Goal: Task Accomplishment & Management: Manage account settings

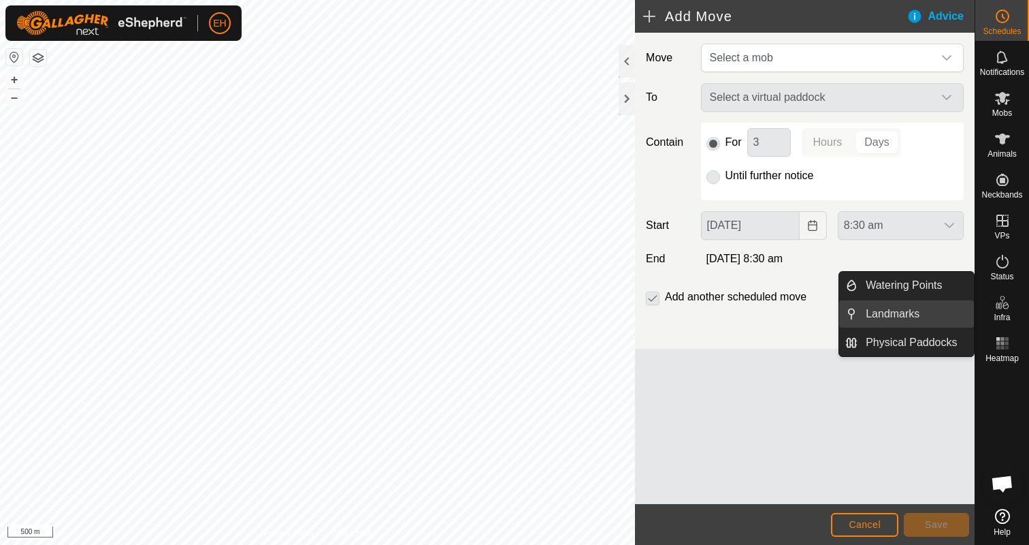
click at [926, 324] on link "Landmarks" at bounding box center [916, 313] width 116 height 27
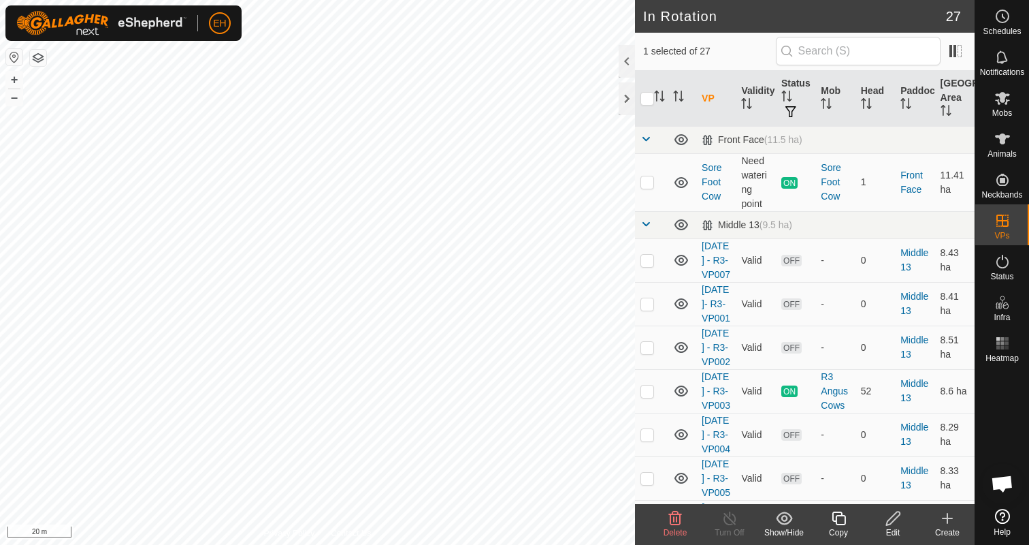
click at [941, 522] on icon at bounding box center [948, 518] width 16 height 16
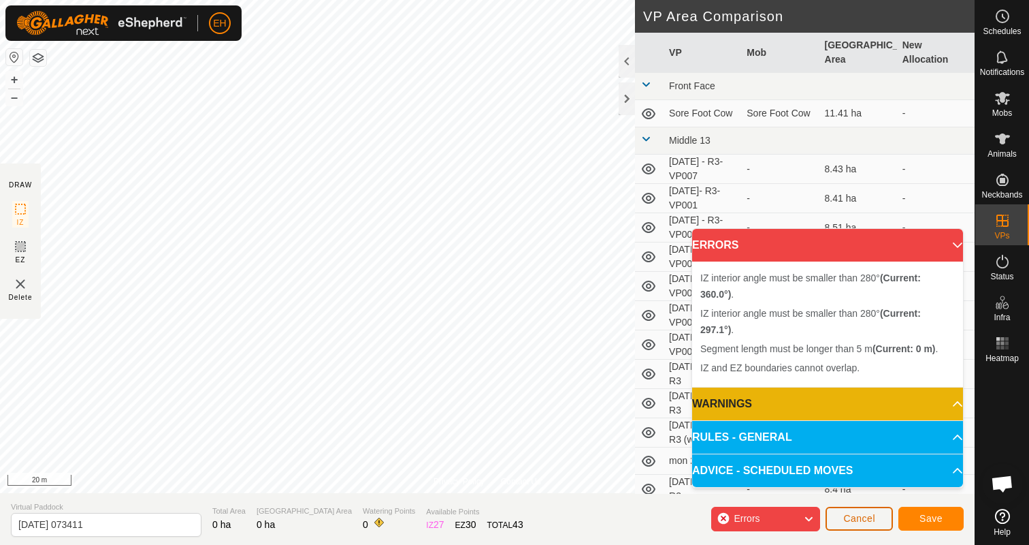
click at [847, 514] on span "Cancel" at bounding box center [860, 518] width 32 height 11
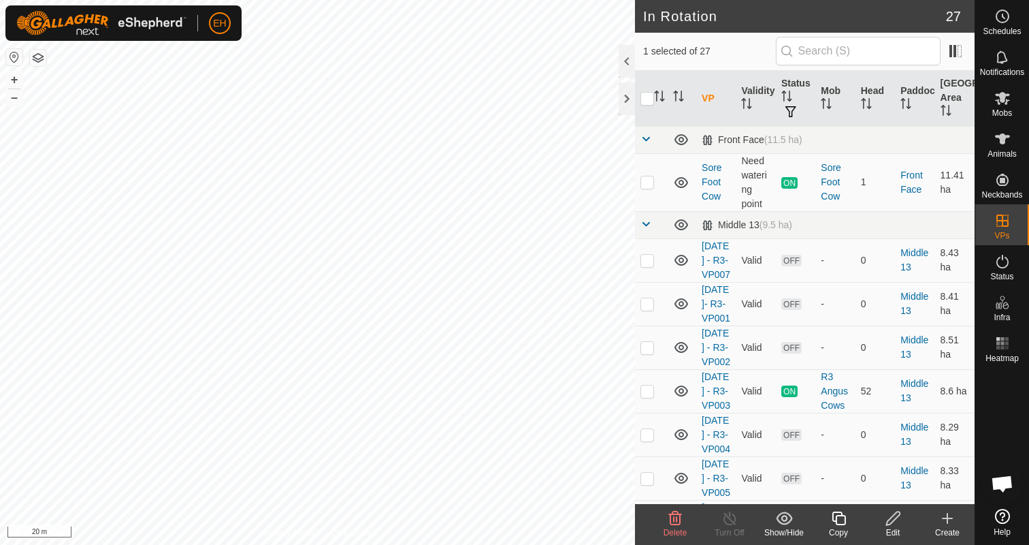
checkbox input "false"
checkbox input "true"
click at [950, 519] on icon at bounding box center [948, 518] width 16 height 16
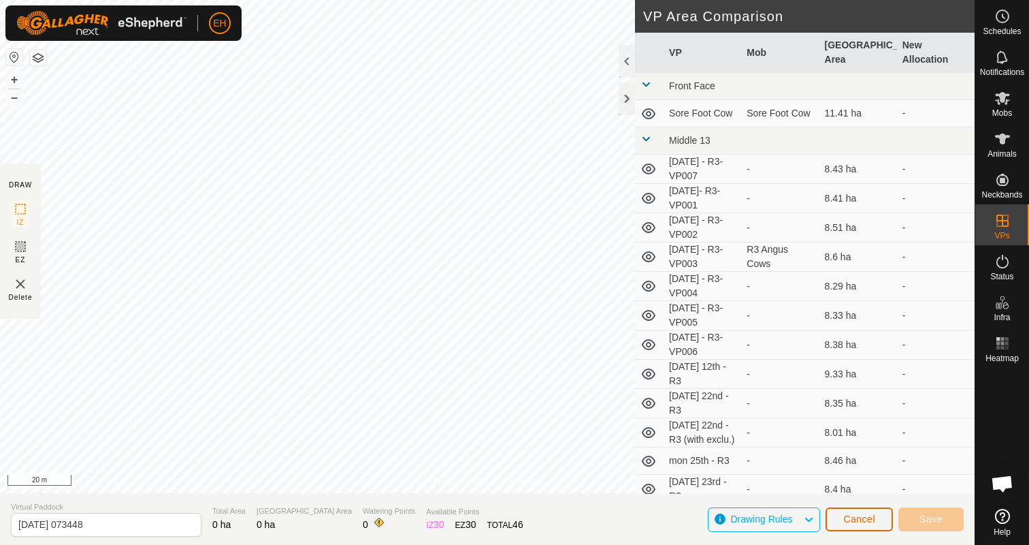
click at [851, 524] on span "Cancel" at bounding box center [860, 518] width 32 height 11
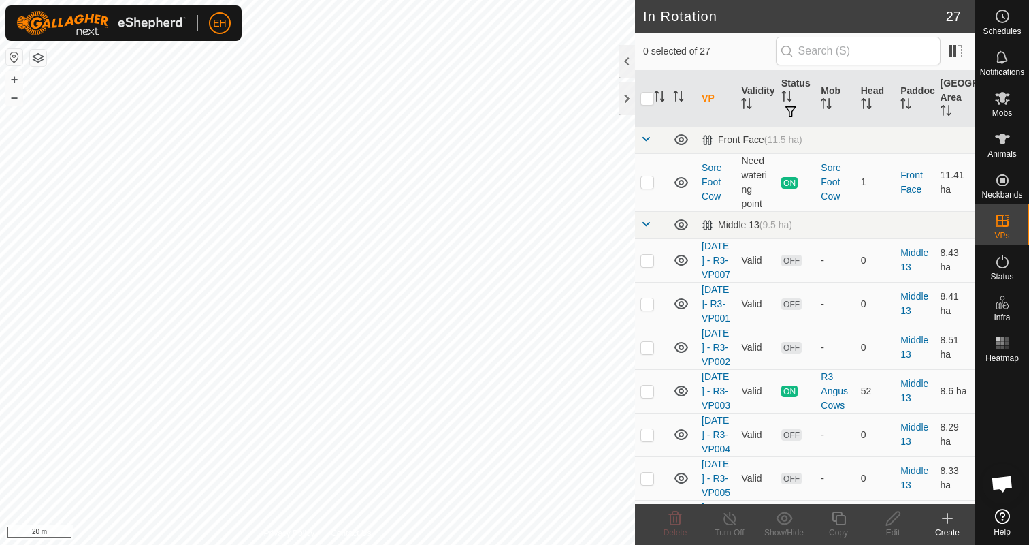
checkbox input "true"
click at [846, 519] on icon at bounding box center [839, 518] width 17 height 16
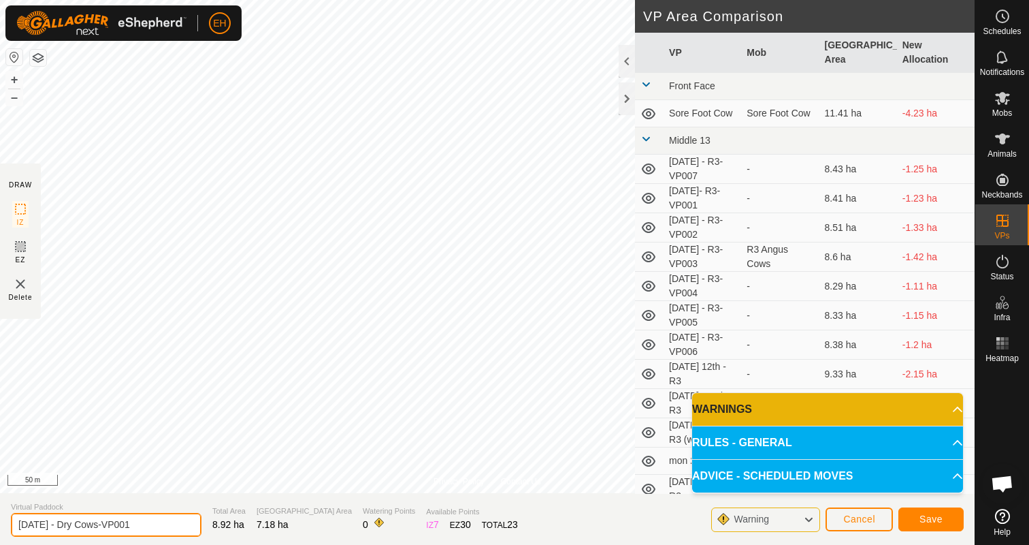
drag, startPoint x: 158, startPoint y: 520, endPoint x: 0, endPoint y: 519, distance: 158.0
click at [0, 519] on section "Virtual Paddock [DATE] - Dry Cows-VP001 Total Area 8.92 ha Grazing Area 7.18 ha…" at bounding box center [487, 519] width 975 height 52
type input "[DATE] 30th - Dry Cows"
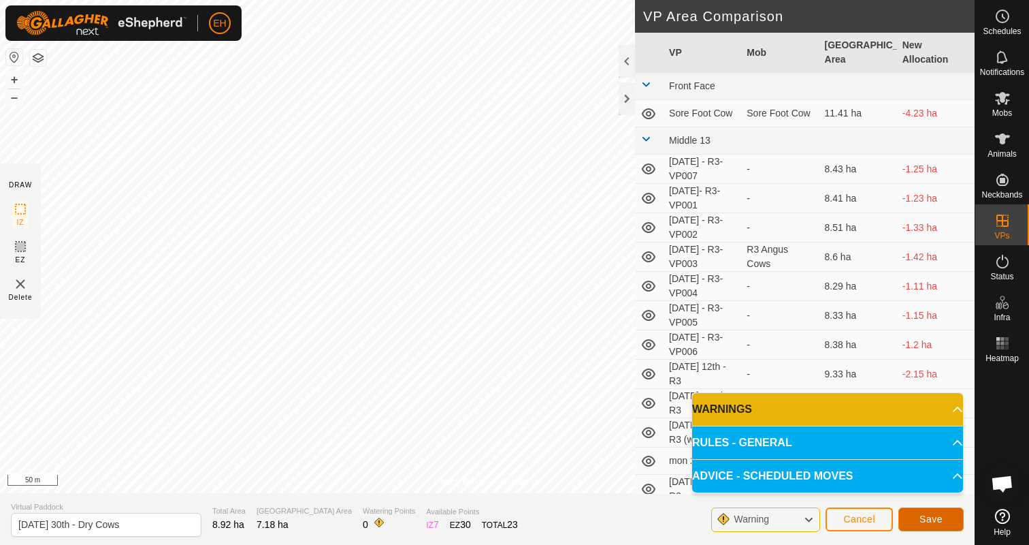
click at [929, 518] on span "Save" at bounding box center [931, 518] width 23 height 11
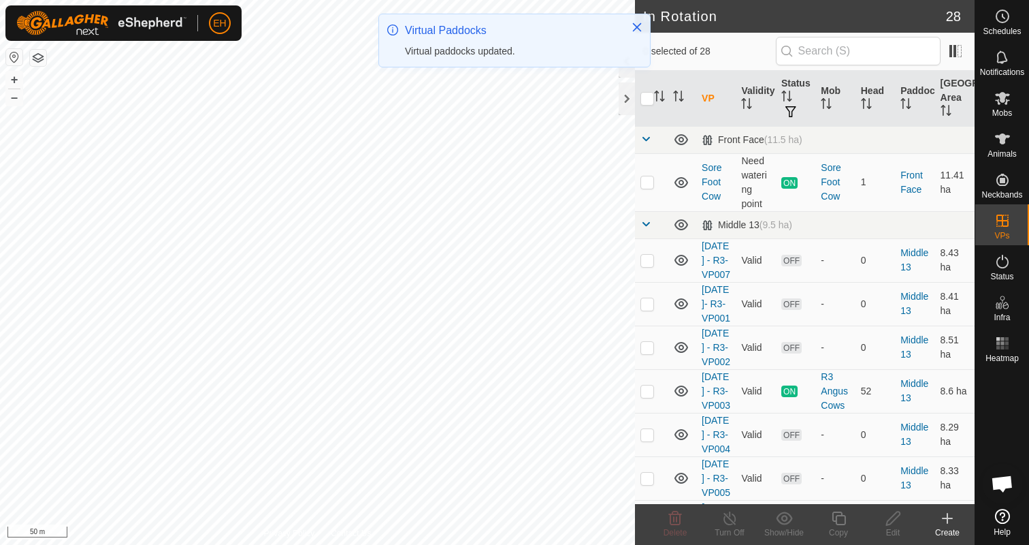
checkbox input "true"
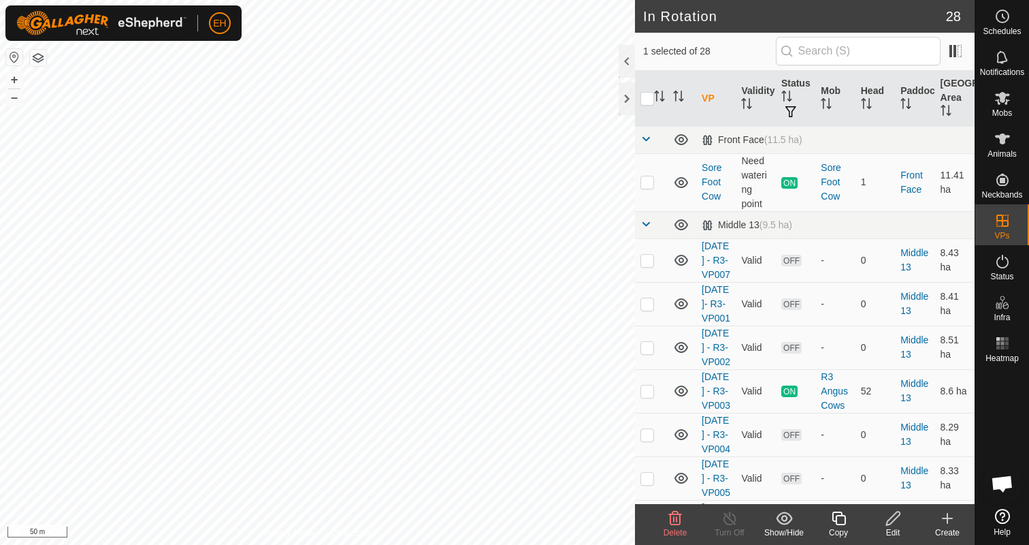
click at [845, 524] on icon at bounding box center [839, 518] width 17 height 16
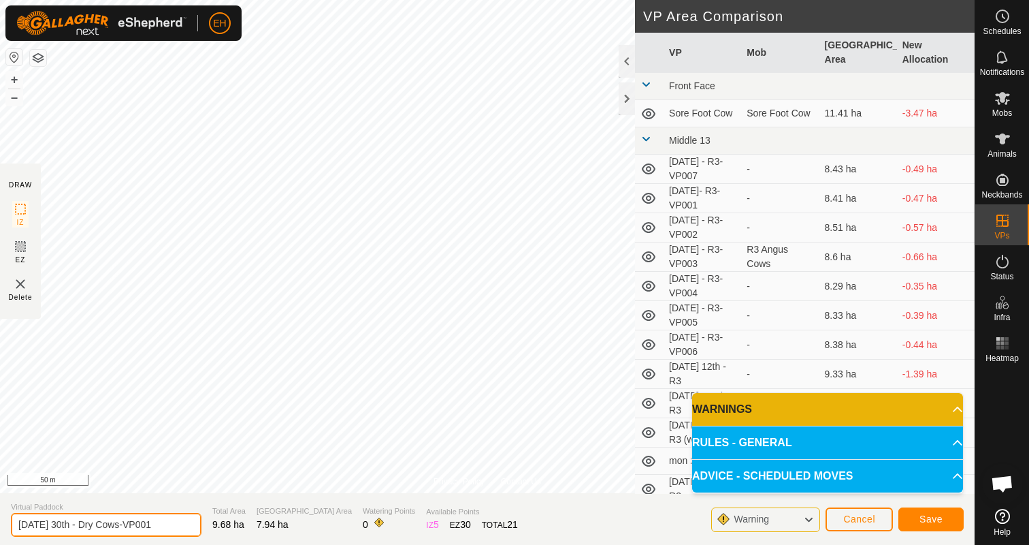
drag, startPoint x: 161, startPoint y: 527, endPoint x: 0, endPoint y: 527, distance: 160.7
click at [0, 527] on section "Virtual Paddock [DATE] 30th - Dry Cows-VP001 Total Area 9.68 ha Grazing Area 7.…" at bounding box center [487, 519] width 975 height 52
type input "[DATE] 31st - Dry Cows"
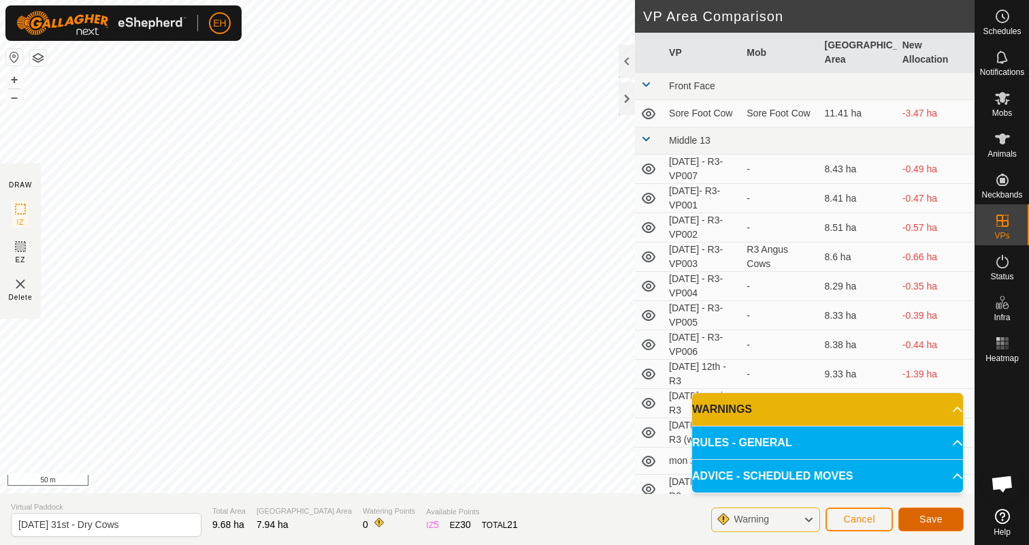
click at [956, 520] on button "Save" at bounding box center [931, 519] width 65 height 24
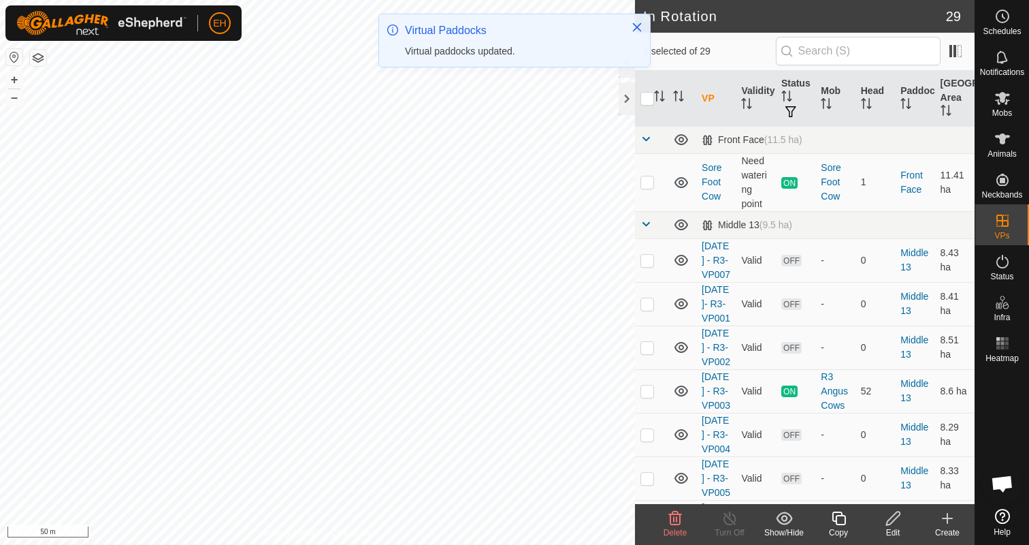
checkbox input "false"
checkbox input "true"
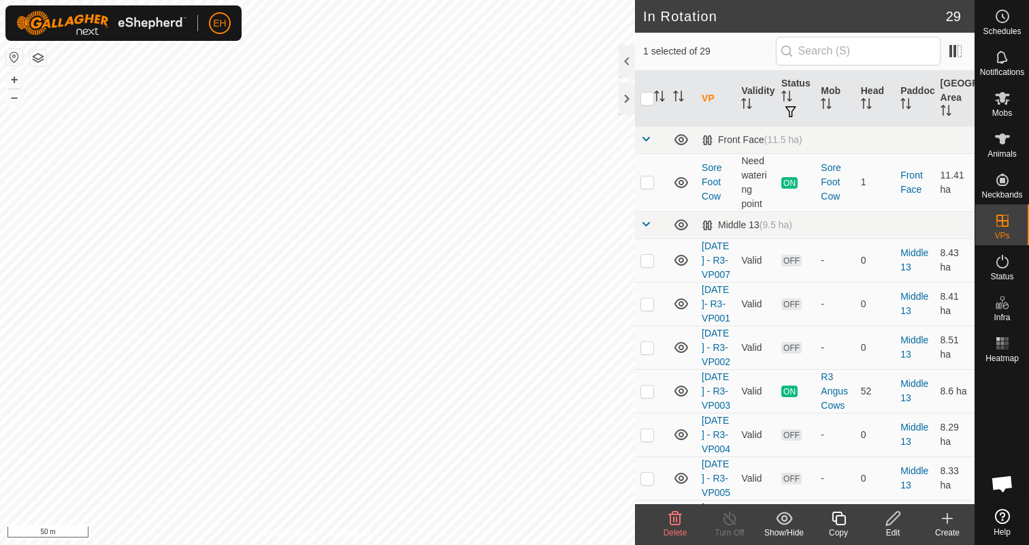
click at [890, 523] on icon at bounding box center [893, 518] width 14 height 14
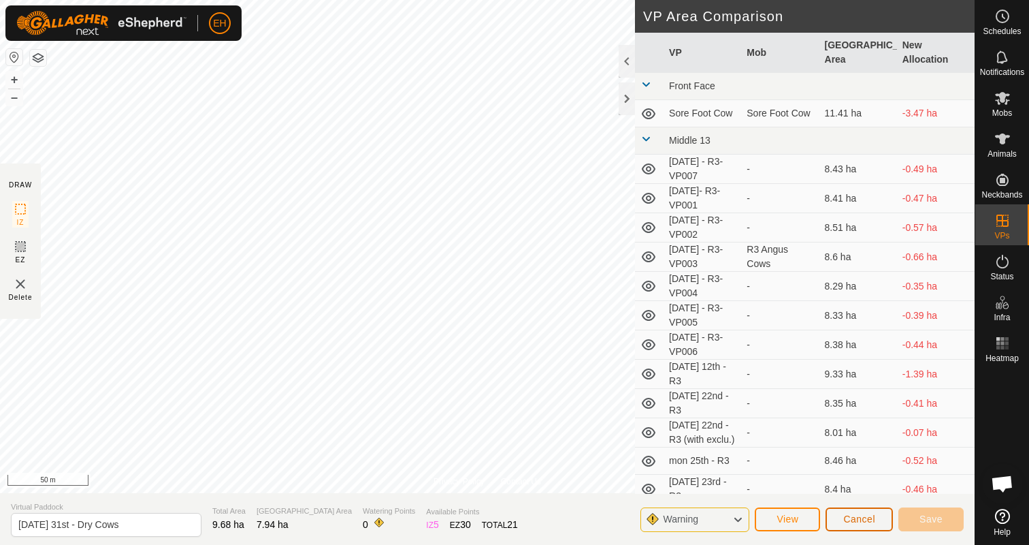
click at [863, 523] on span "Cancel" at bounding box center [860, 518] width 32 height 11
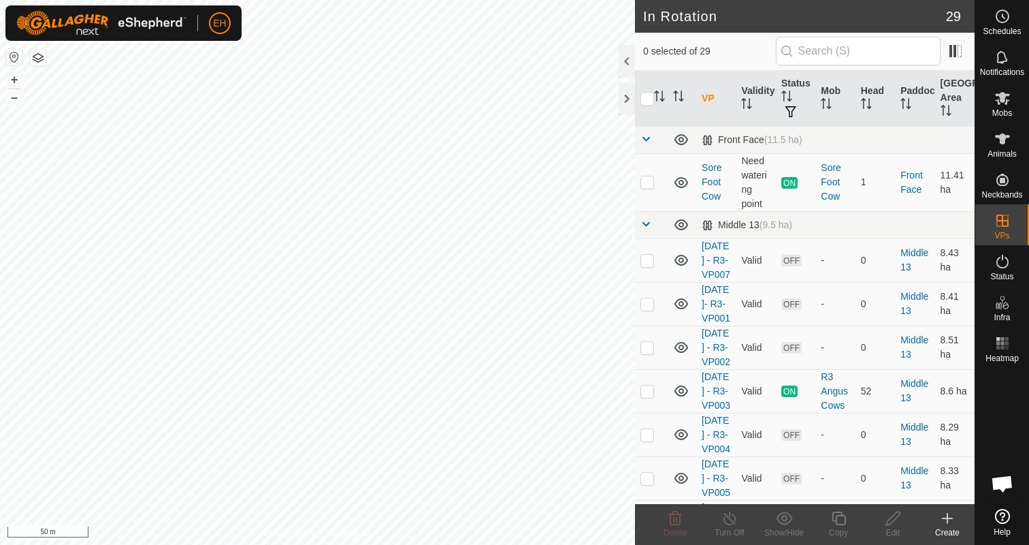
checkbox input "true"
click at [948, 521] on icon at bounding box center [948, 518] width 0 height 10
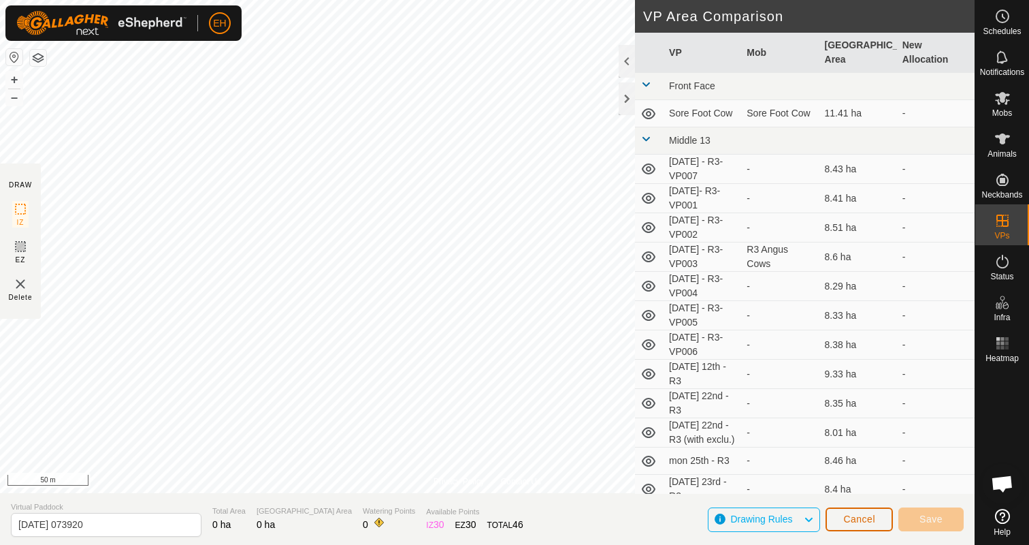
click at [864, 521] on span "Cancel" at bounding box center [860, 518] width 32 height 11
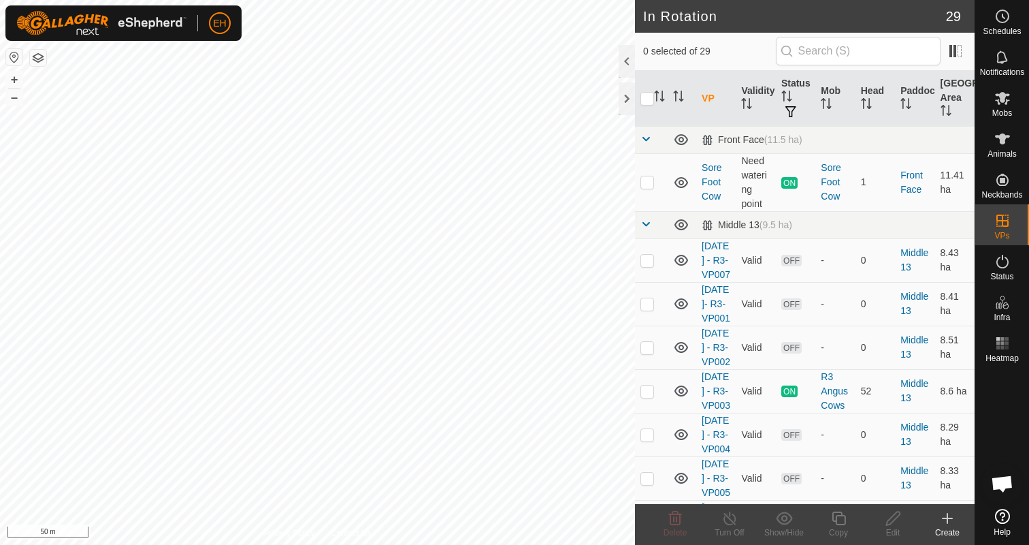
checkbox input "true"
click at [893, 522] on icon at bounding box center [893, 518] width 14 height 14
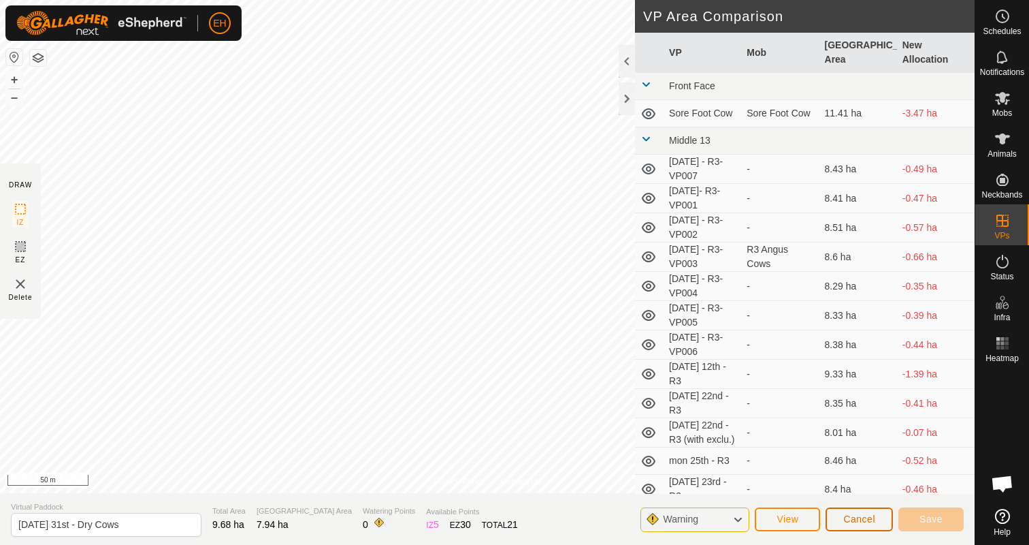
click at [873, 518] on span "Cancel" at bounding box center [860, 518] width 32 height 11
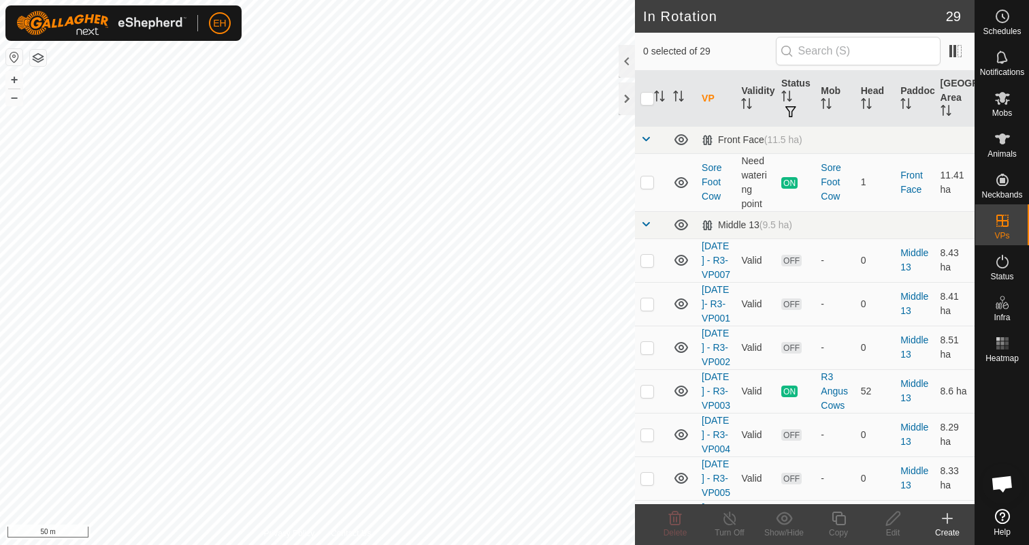
checkbox input "true"
click at [839, 521] on icon at bounding box center [839, 518] width 17 height 16
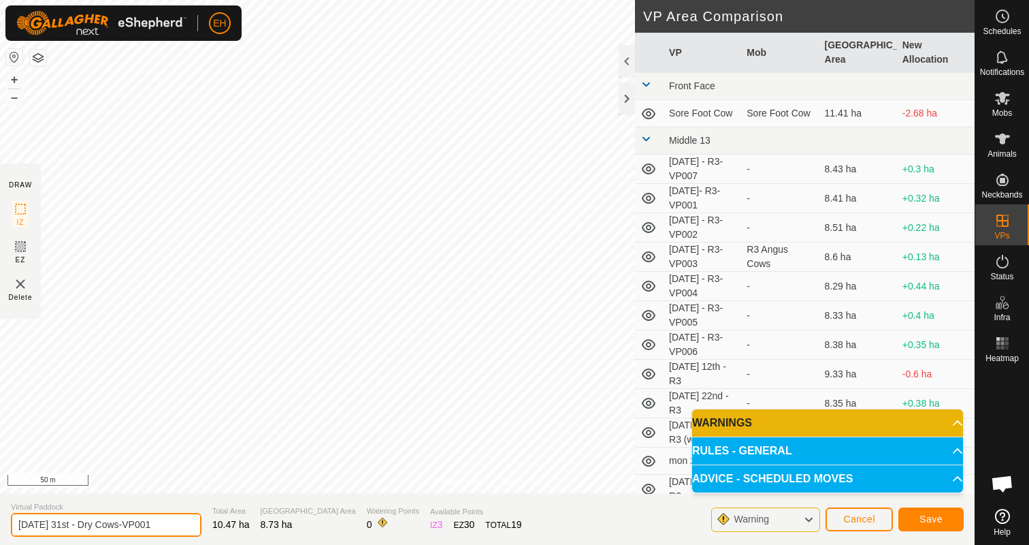
drag, startPoint x: 163, startPoint y: 528, endPoint x: 0, endPoint y: 525, distance: 163.4
click at [0, 525] on section "Virtual Paddock [DATE] 31st - Dry Cows-VP001 Total Area 10.47 ha Grazing Area 8…" at bounding box center [487, 519] width 975 height 52
type input "[DATE] 1st - Dry Cows"
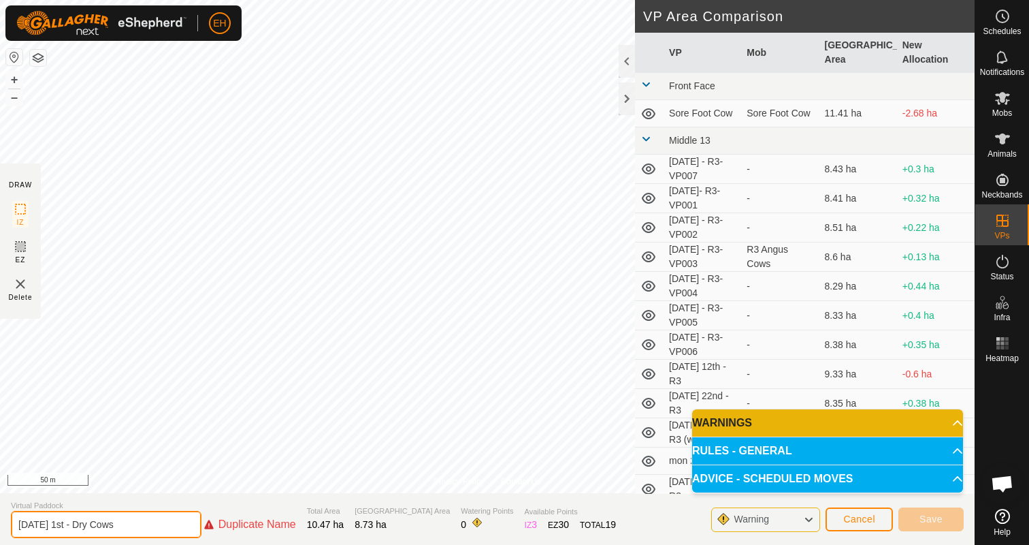
drag, startPoint x: 142, startPoint y: 528, endPoint x: 0, endPoint y: 523, distance: 141.7
click at [0, 523] on section "Virtual Paddock [DATE] 1st - Dry Cows Duplicate Name Total Area 10.47 ha Grazin…" at bounding box center [487, 519] width 975 height 52
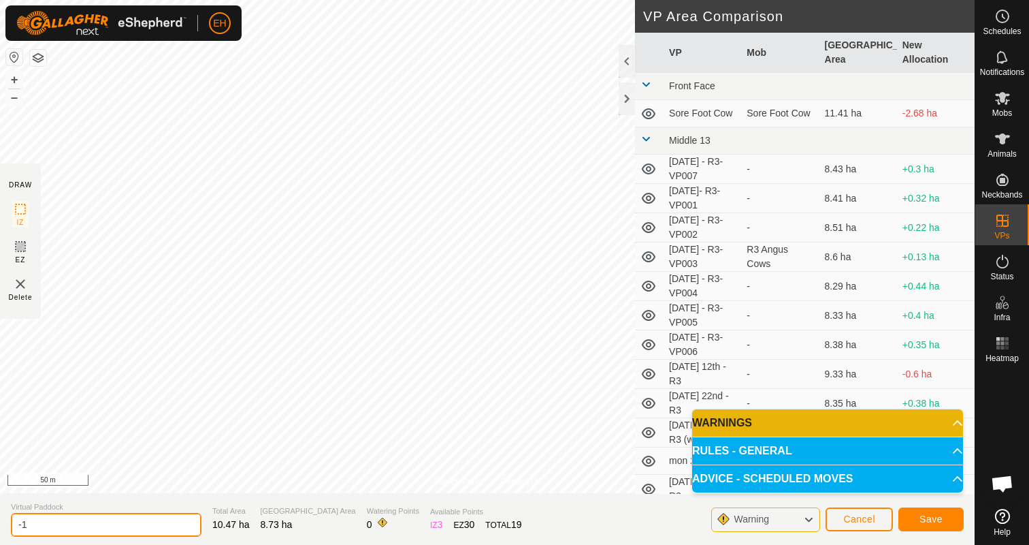
type input "-"
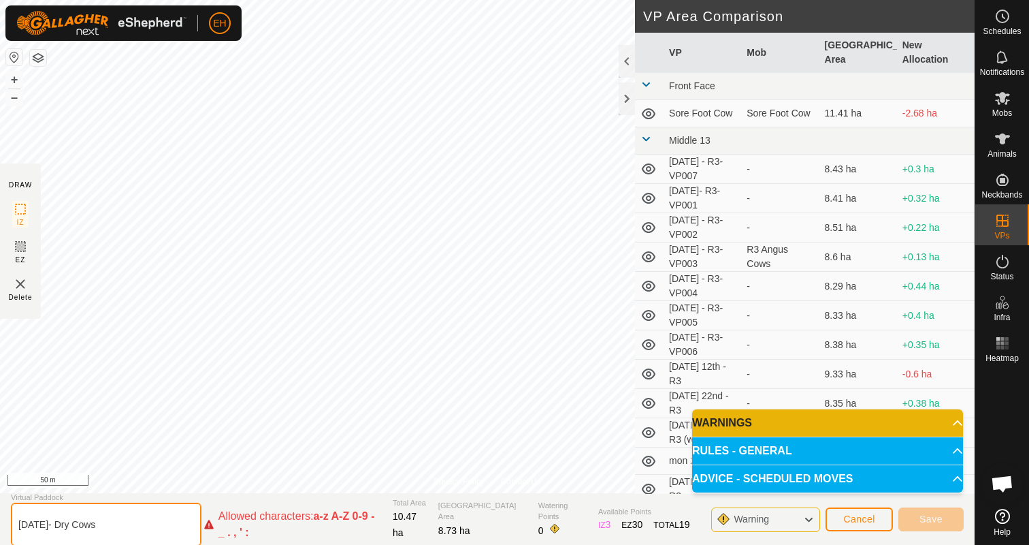
click at [60, 528] on input "[DATE]- Dry Cows" at bounding box center [106, 524] width 191 height 44
click at [45, 526] on input "[DATE]- Dry Cows" at bounding box center [106, 524] width 191 height 44
click at [35, 526] on input "01/09.25- Dry Cows" at bounding box center [106, 524] width 191 height 44
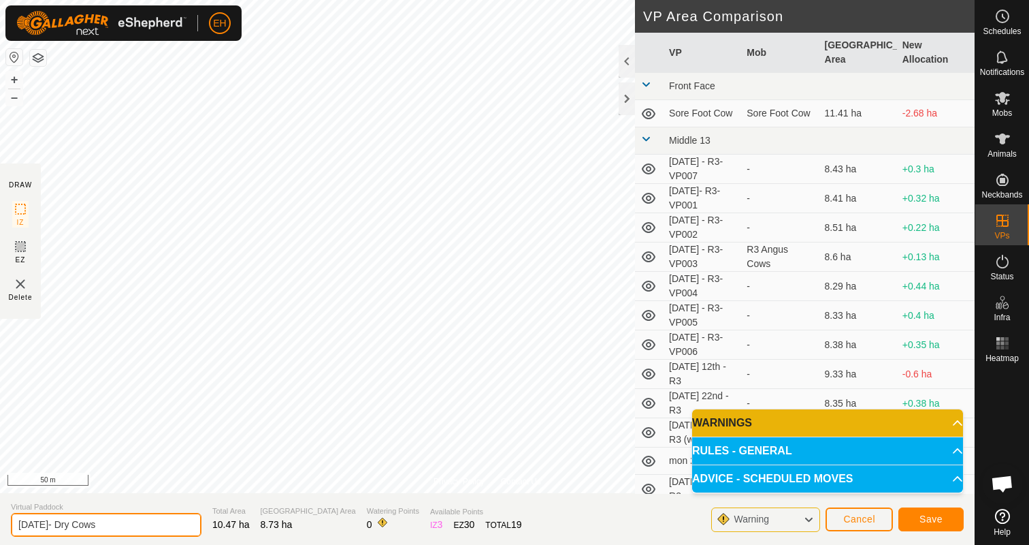
type input "[DATE]- Dry Cows"
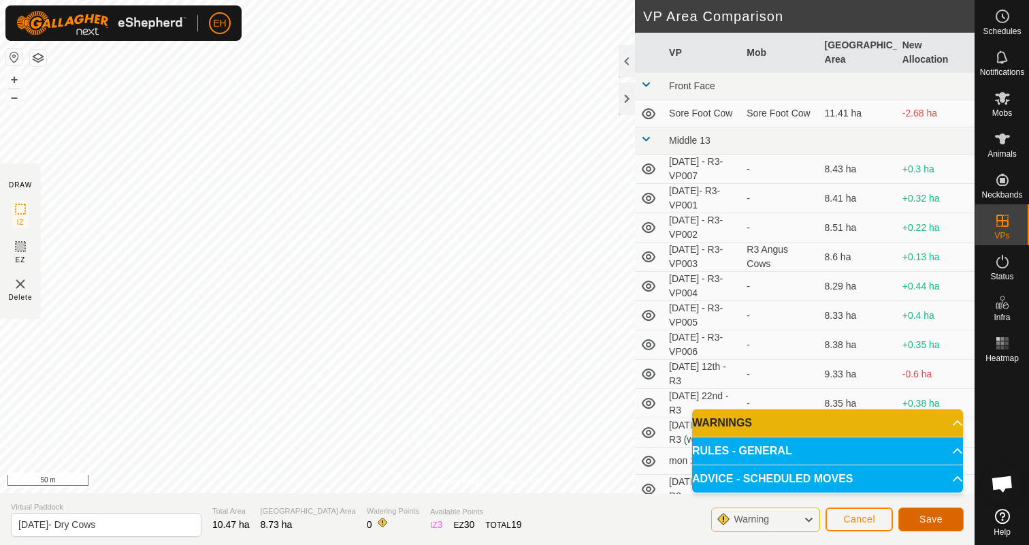
click at [949, 523] on button "Save" at bounding box center [931, 519] width 65 height 24
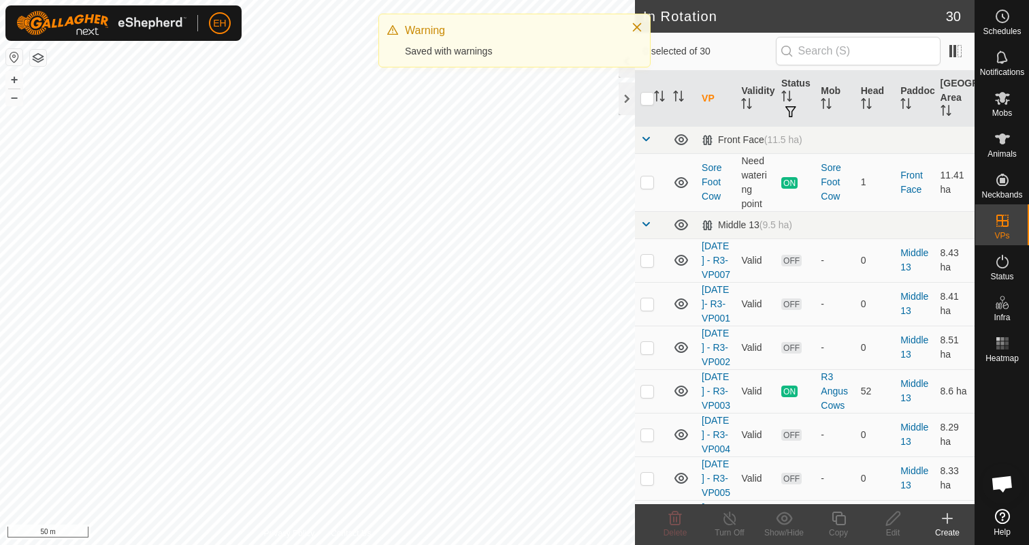
checkbox input "true"
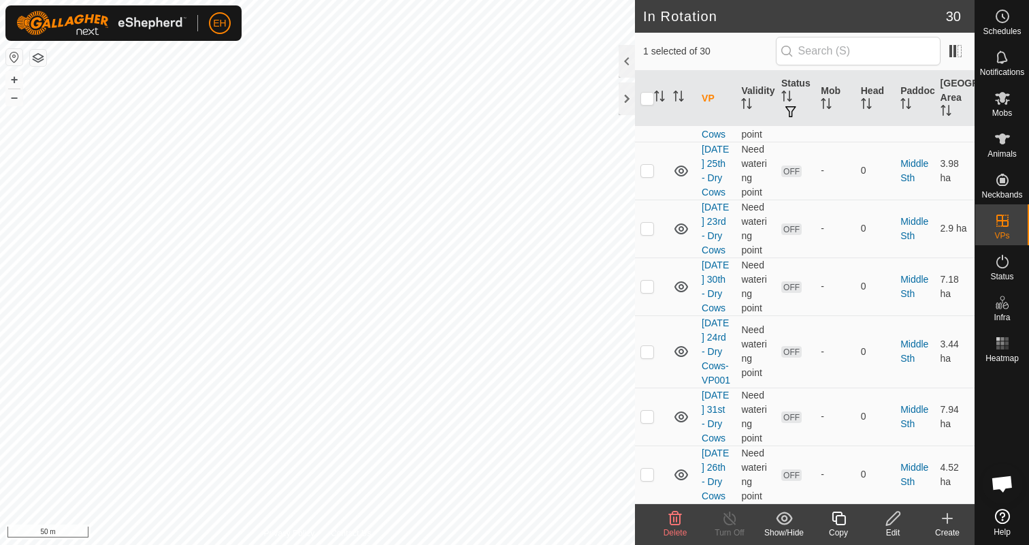
scroll to position [1373, 0]
click at [643, 118] on p-checkbox at bounding box center [648, 112] width 14 height 11
checkbox input "false"
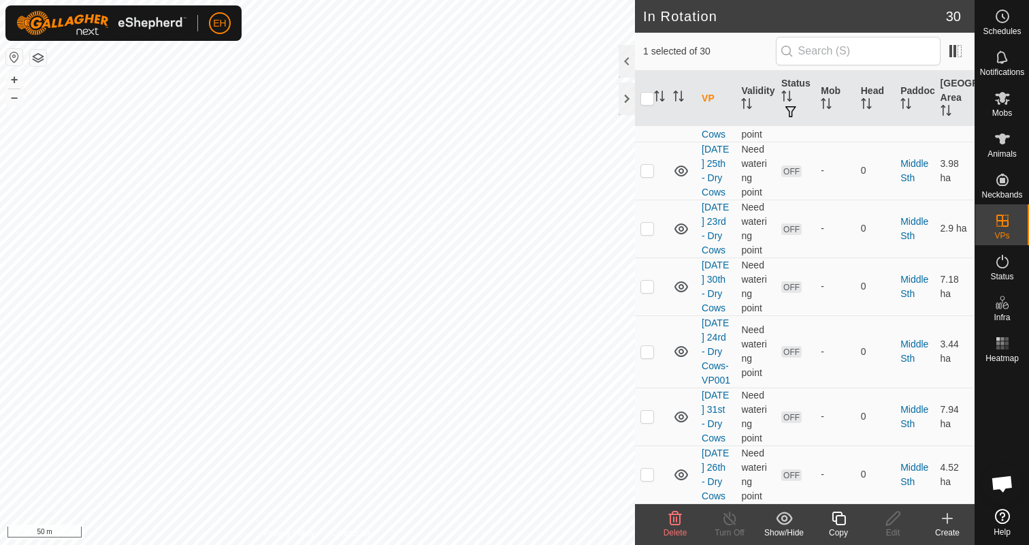
checkbox input "false"
checkbox input "true"
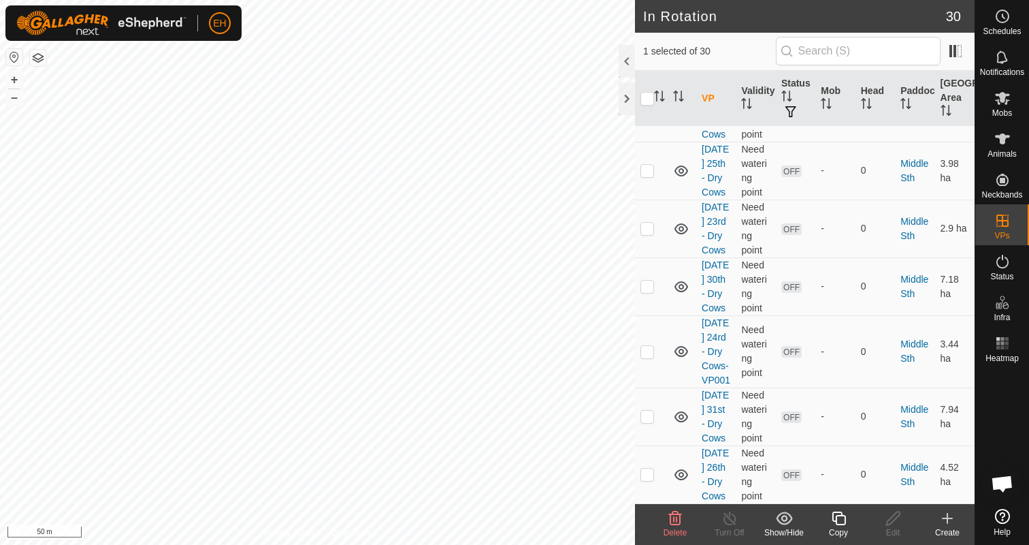
checkbox input "false"
checkbox input "true"
checkbox input "false"
click at [1006, 28] on span "Schedules" at bounding box center [1002, 31] width 38 height 8
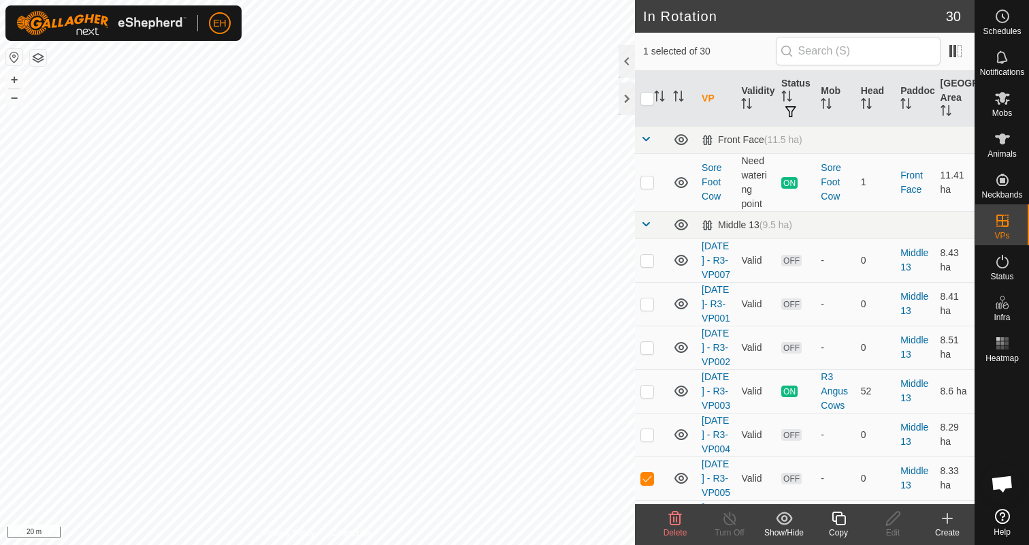
checkbox input "true"
checkbox input "false"
checkbox input "true"
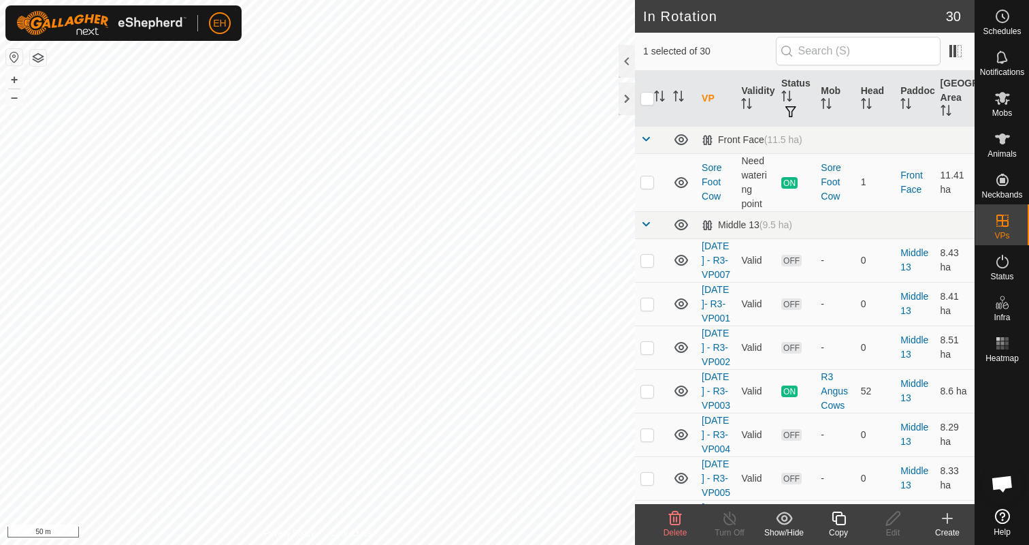
checkbox input "true"
checkbox input "false"
checkbox input "true"
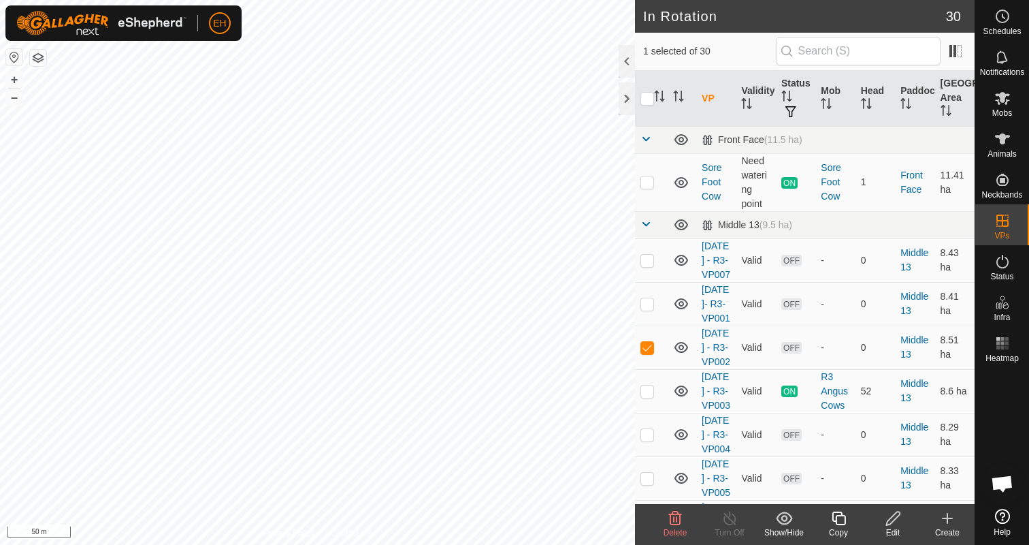
checkbox input "false"
checkbox input "true"
checkbox input "false"
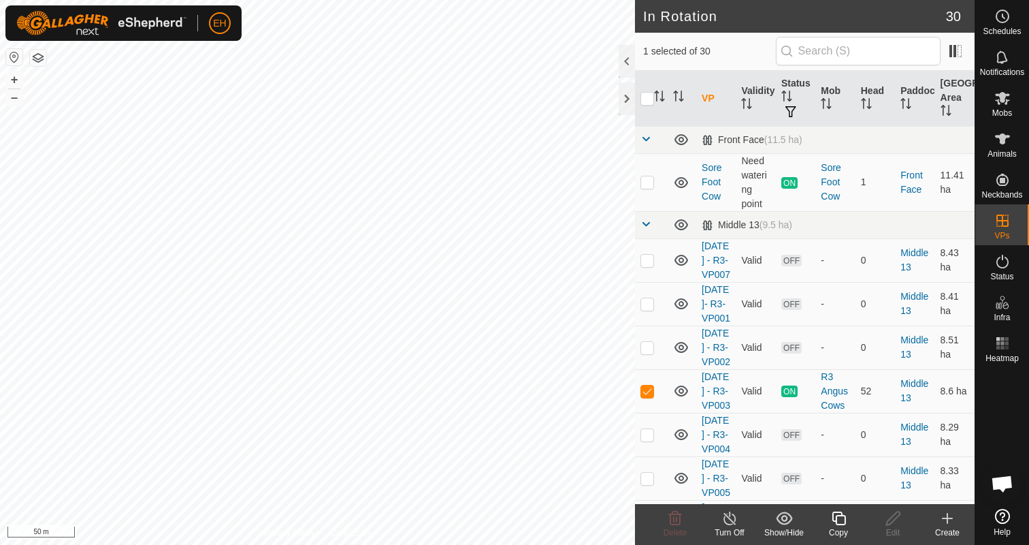
checkbox input "false"
checkbox input "true"
